Goal: Transaction & Acquisition: Book appointment/travel/reservation

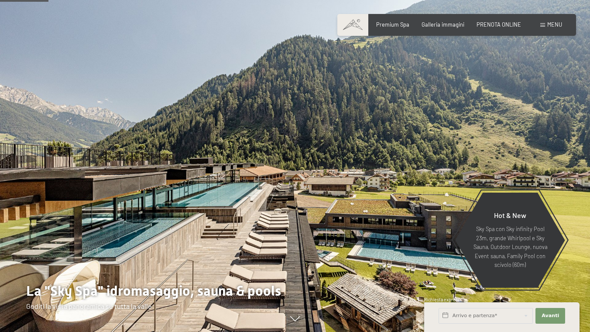
scroll to position [316, 0]
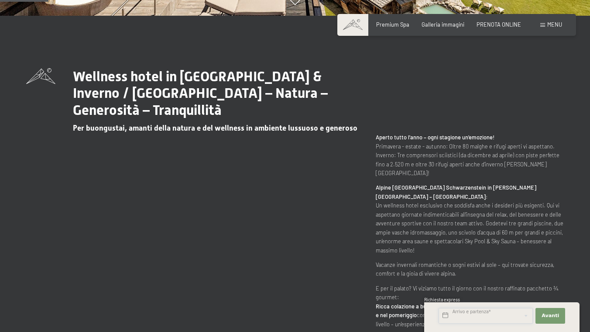
click at [498, 321] on input "text" at bounding box center [486, 316] width 94 height 16
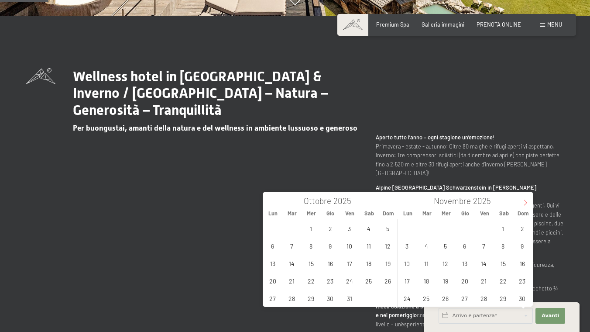
click at [528, 200] on icon at bounding box center [525, 202] width 6 height 6
click at [351, 249] on span "7" at bounding box center [349, 245] width 17 height 17
click at [352, 249] on div "27 28 29 30 31 1 2 3 4 5 6 7 8 9 10 11 12 13 14 15 16 17 18 19 20 21 22 23 24 2…" at bounding box center [330, 262] width 134 height 87
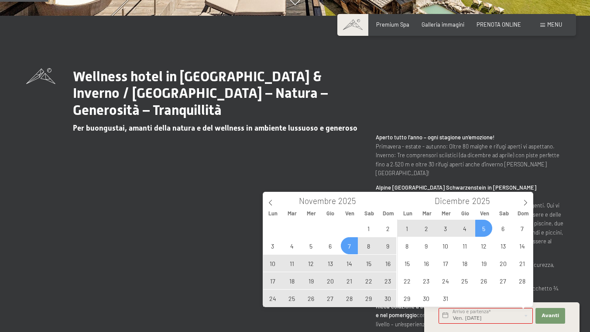
click at [486, 230] on span "5" at bounding box center [483, 227] width 17 height 17
type input "Ven. 07/11/2025 - Ven. 05/12/2025"
type input "2026"
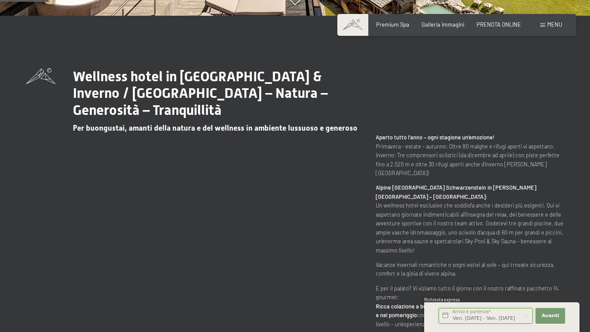
click at [517, 314] on input "Ven. 07/11/2025 - Ven. 05/12/2025" at bounding box center [486, 316] width 94 height 16
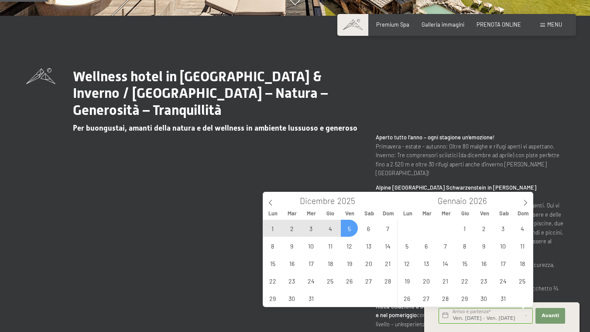
click at [352, 228] on span "5" at bounding box center [349, 227] width 17 height 17
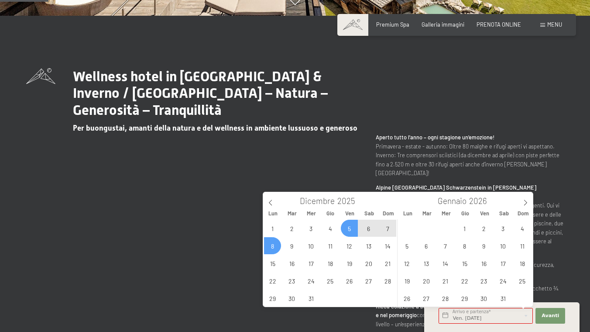
click at [278, 247] on span "8" at bounding box center [272, 245] width 17 height 17
type input "Ven. 05/12/2025 - Lun. 08/12/2025"
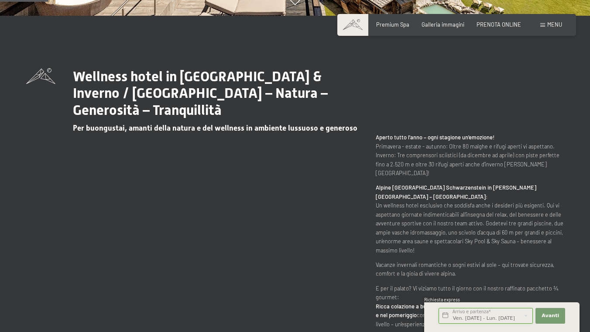
scroll to position [0, 16]
click at [548, 315] on span "Avanti" at bounding box center [550, 315] width 17 height 7
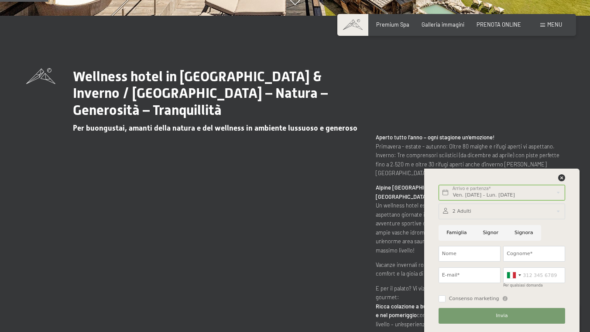
click at [527, 76] on div "Wellness hotel in Alto Adige / Estate & Inverno / Luxury SPA Resort – Natura – …" at bounding box center [295, 198] width 538 height 260
click at [562, 175] on icon at bounding box center [561, 177] width 7 height 7
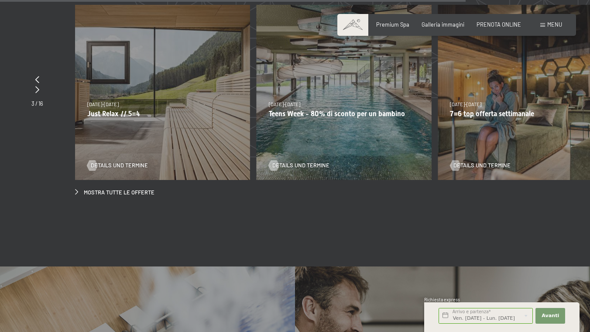
scroll to position [2602, 0]
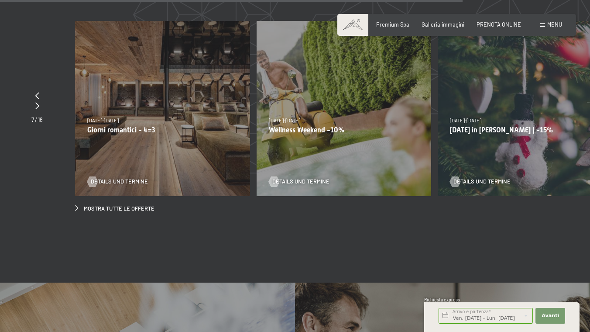
click at [145, 138] on div "9/11/2025-5/12/2025 8/12/2025-19/12/2025 11/1/2026-23/1/2026 8/3/2026-27/3/2026…" at bounding box center [162, 108] width 175 height 175
click at [95, 176] on div at bounding box center [92, 181] width 6 height 10
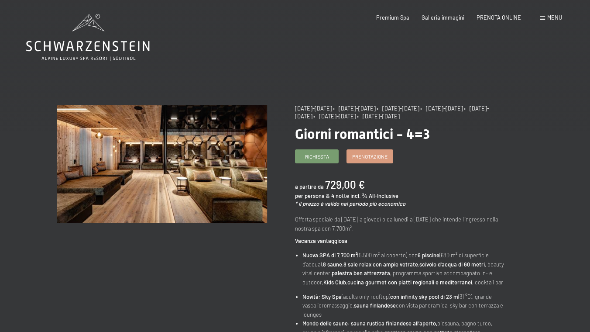
click at [547, 17] on div "Menu" at bounding box center [551, 18] width 22 height 8
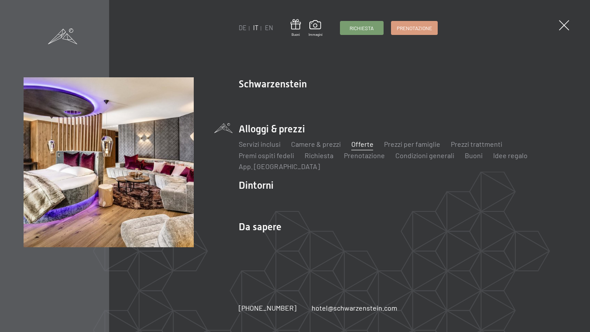
click at [361, 143] on link "Offerte" at bounding box center [362, 144] width 22 height 8
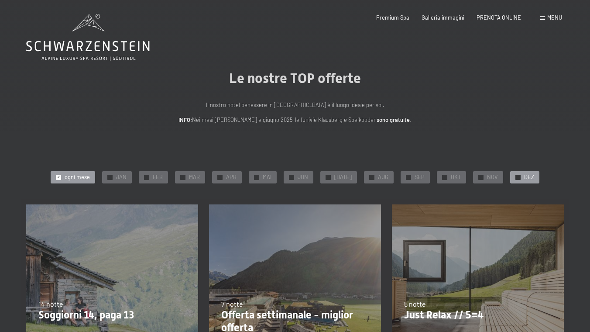
click at [527, 175] on span "DEZ" at bounding box center [529, 177] width 10 height 8
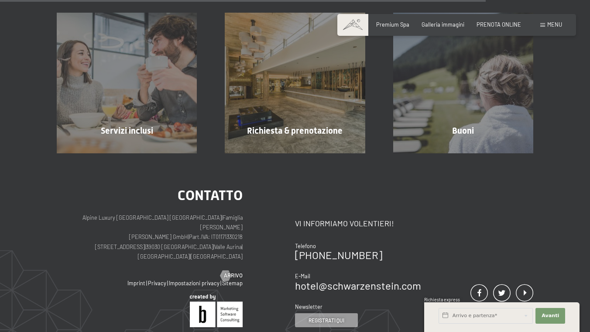
scroll to position [792, 0]
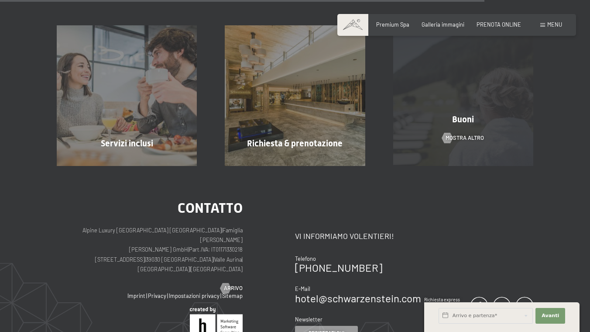
click at [496, 106] on div "Buoni mostra altro" at bounding box center [463, 95] width 168 height 140
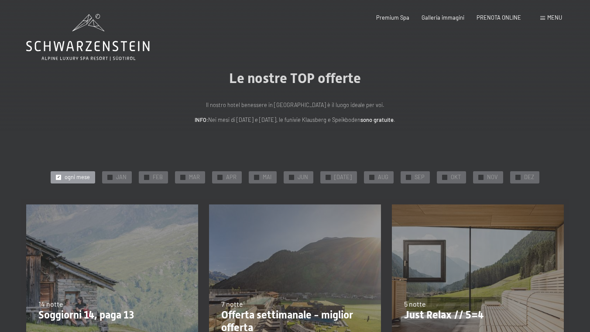
click at [543, 17] on span at bounding box center [542, 18] width 5 height 4
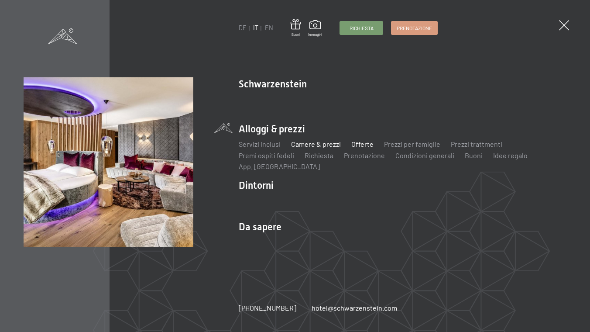
click at [312, 143] on link "Camere & prezzi" at bounding box center [316, 144] width 50 height 8
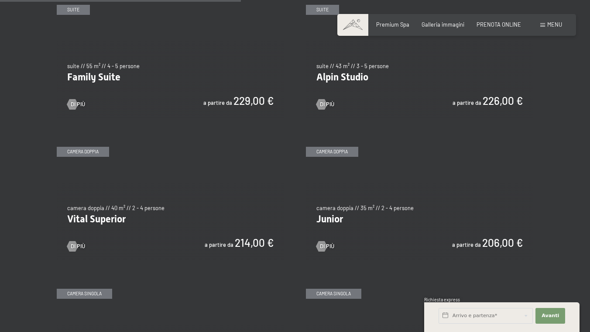
scroll to position [894, 0]
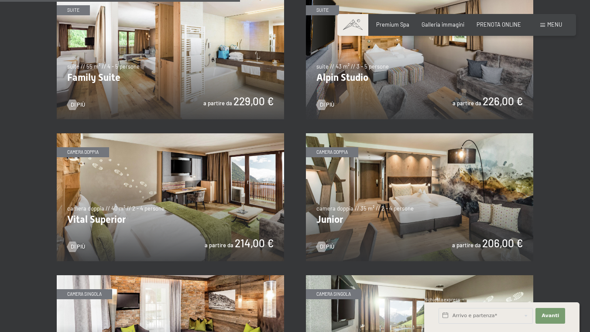
click at [455, 172] on img at bounding box center [419, 197] width 227 height 128
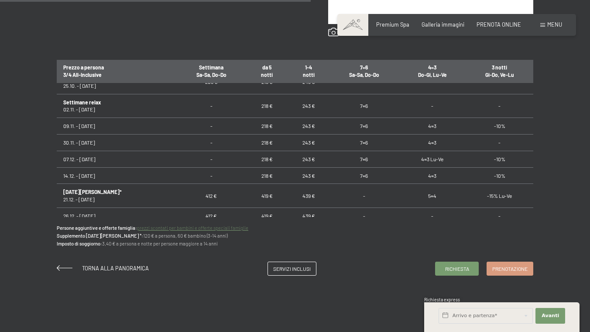
scroll to position [79, 0]
click at [500, 162] on td "-10%" at bounding box center [499, 157] width 67 height 17
click at [546, 24] on div "Menu" at bounding box center [551, 25] width 22 height 8
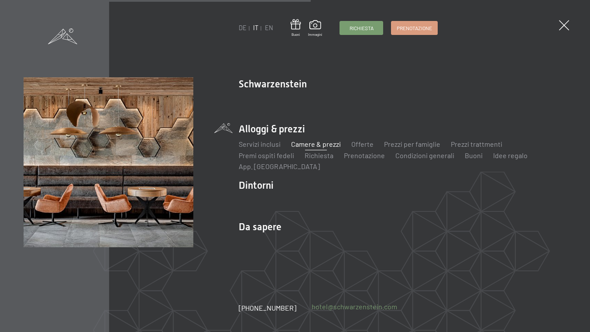
click at [330, 305] on link "hotel@ no-spam. schwarzenstein. no-spam. com" at bounding box center [355, 307] width 86 height 10
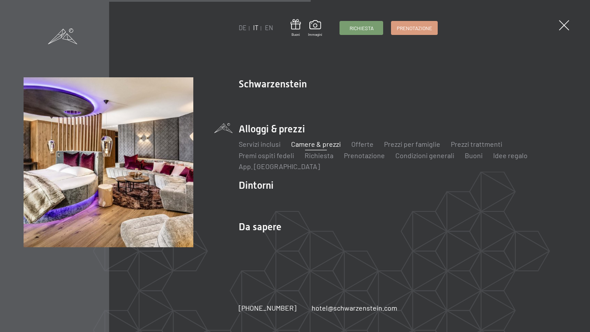
click at [313, 144] on link "Camere & prezzi" at bounding box center [316, 144] width 50 height 8
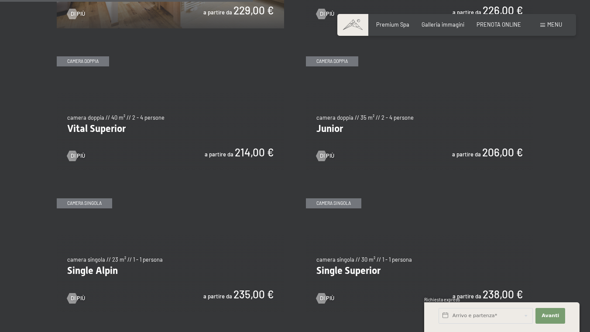
scroll to position [1002, 0]
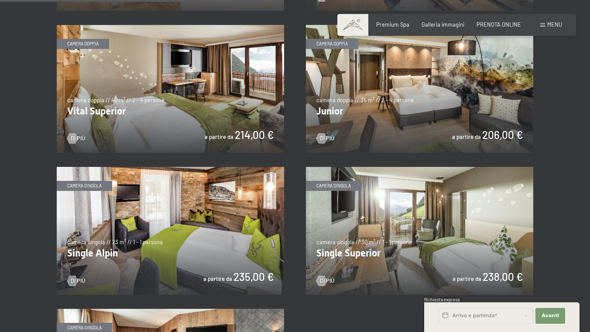
click at [208, 125] on img at bounding box center [170, 89] width 227 height 128
click at [412, 109] on img at bounding box center [419, 89] width 227 height 128
click at [189, 113] on img at bounding box center [170, 89] width 227 height 128
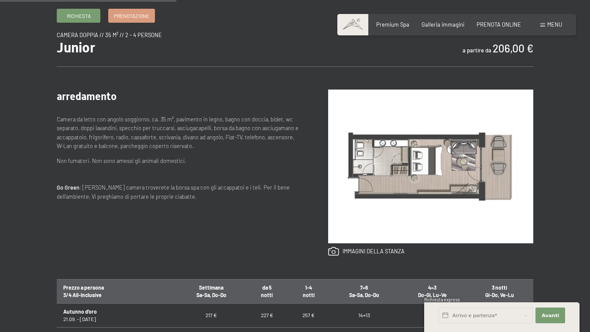
scroll to position [286, 0]
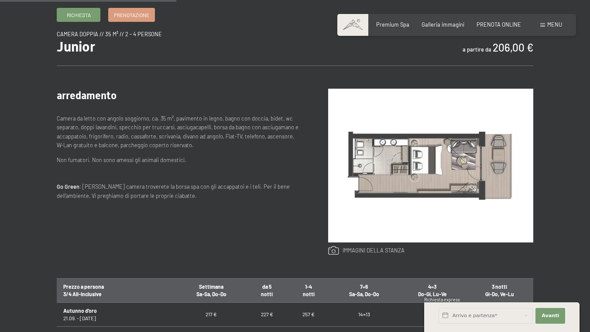
click at [335, 249] on link at bounding box center [366, 251] width 76 height 10
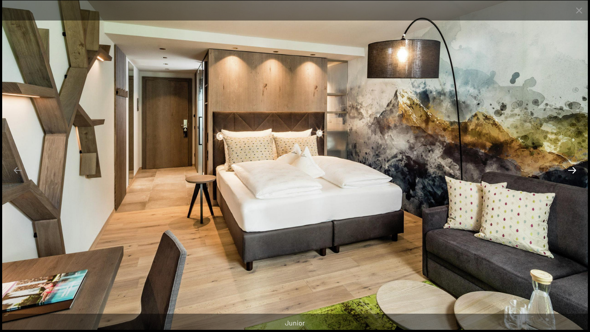
click at [572, 168] on button "Next slide" at bounding box center [572, 169] width 18 height 17
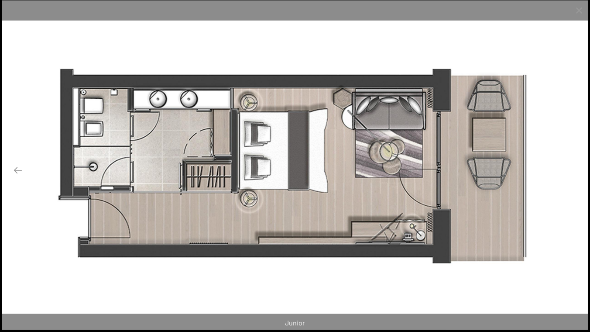
click at [572, 168] on button "Next slide" at bounding box center [572, 169] width 18 height 17
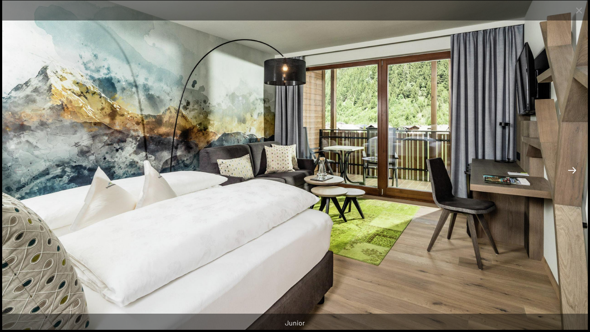
click at [572, 168] on button "Next slide" at bounding box center [572, 169] width 18 height 17
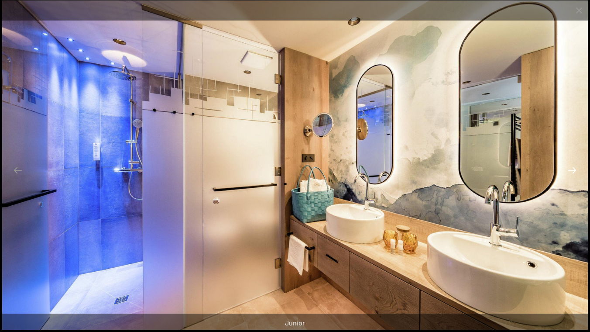
click at [572, 168] on button "Next slide" at bounding box center [572, 169] width 18 height 17
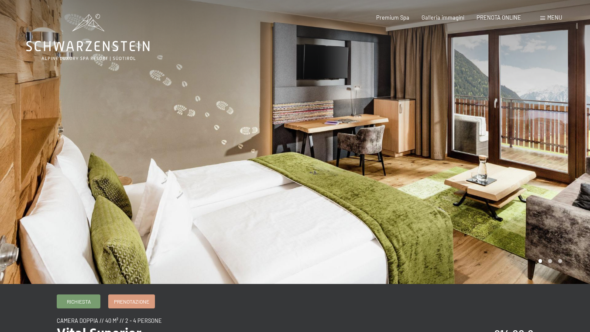
click at [576, 177] on div at bounding box center [442, 142] width 295 height 284
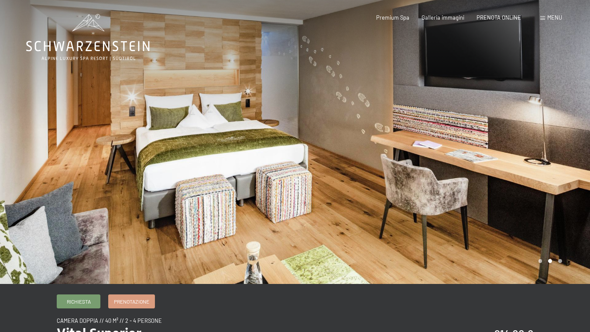
click at [576, 177] on div at bounding box center [442, 142] width 295 height 284
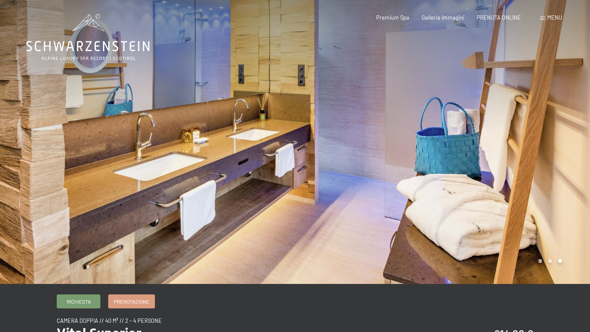
click at [576, 177] on div at bounding box center [442, 142] width 295 height 284
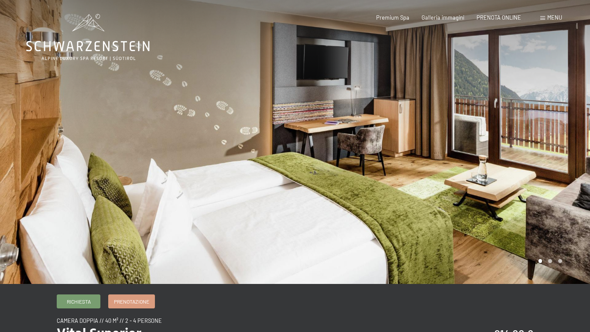
click at [576, 177] on div at bounding box center [442, 142] width 295 height 284
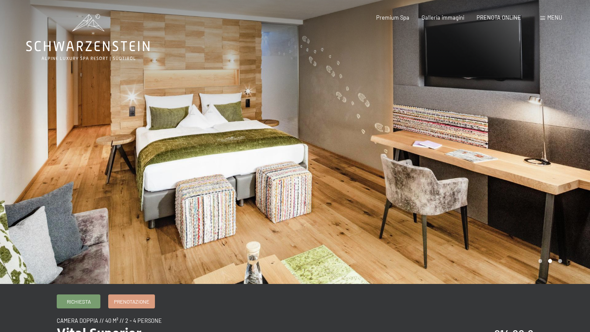
click at [576, 177] on div at bounding box center [442, 142] width 295 height 284
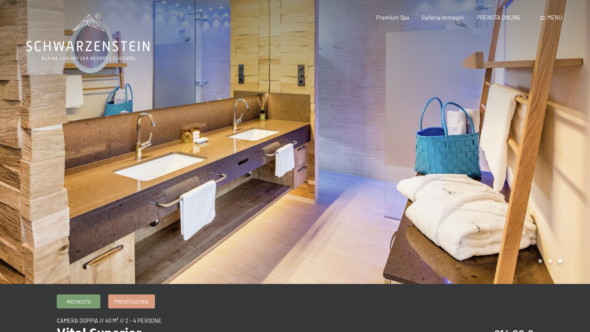
click at [576, 177] on div at bounding box center [442, 142] width 295 height 284
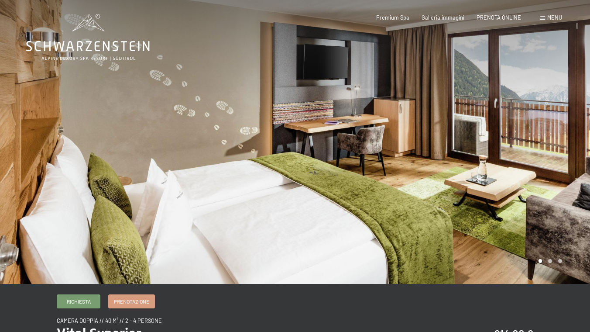
click at [576, 177] on div at bounding box center [442, 142] width 295 height 284
